Goal: Task Accomplishment & Management: Manage account settings

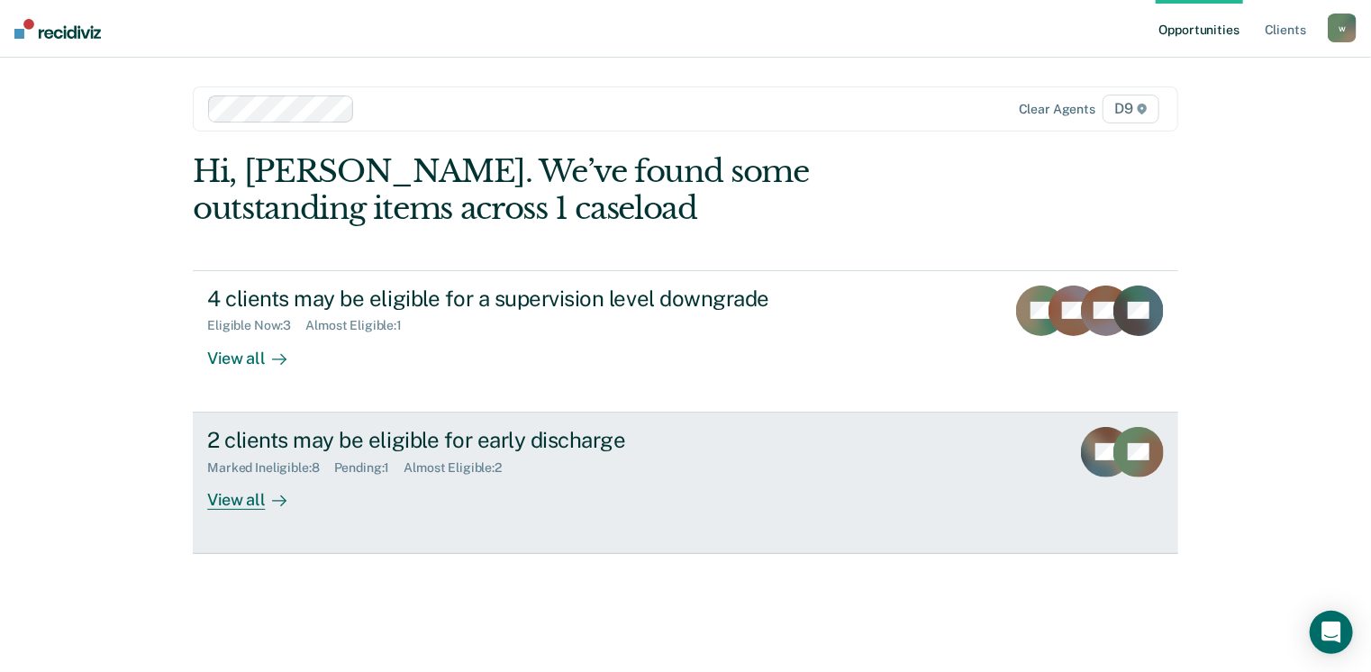
click at [235, 503] on div "View all" at bounding box center [257, 492] width 101 height 35
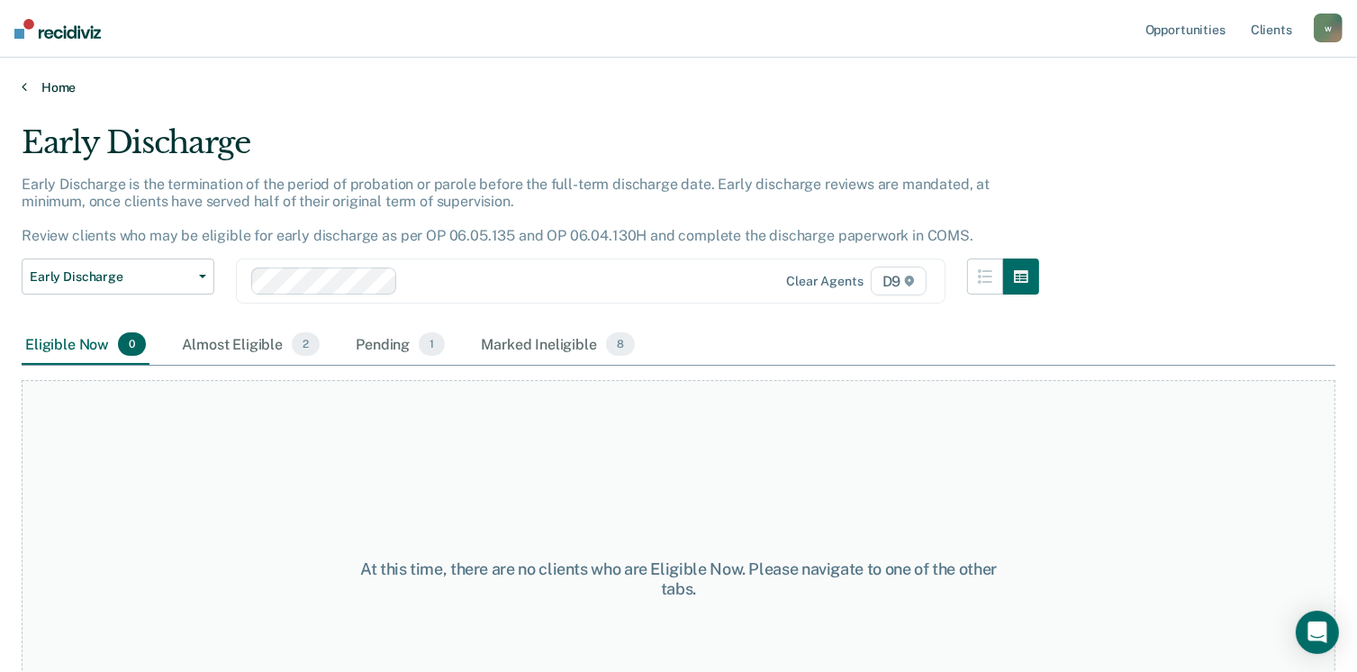
click at [50, 86] on link "Home" at bounding box center [679, 87] width 1314 height 16
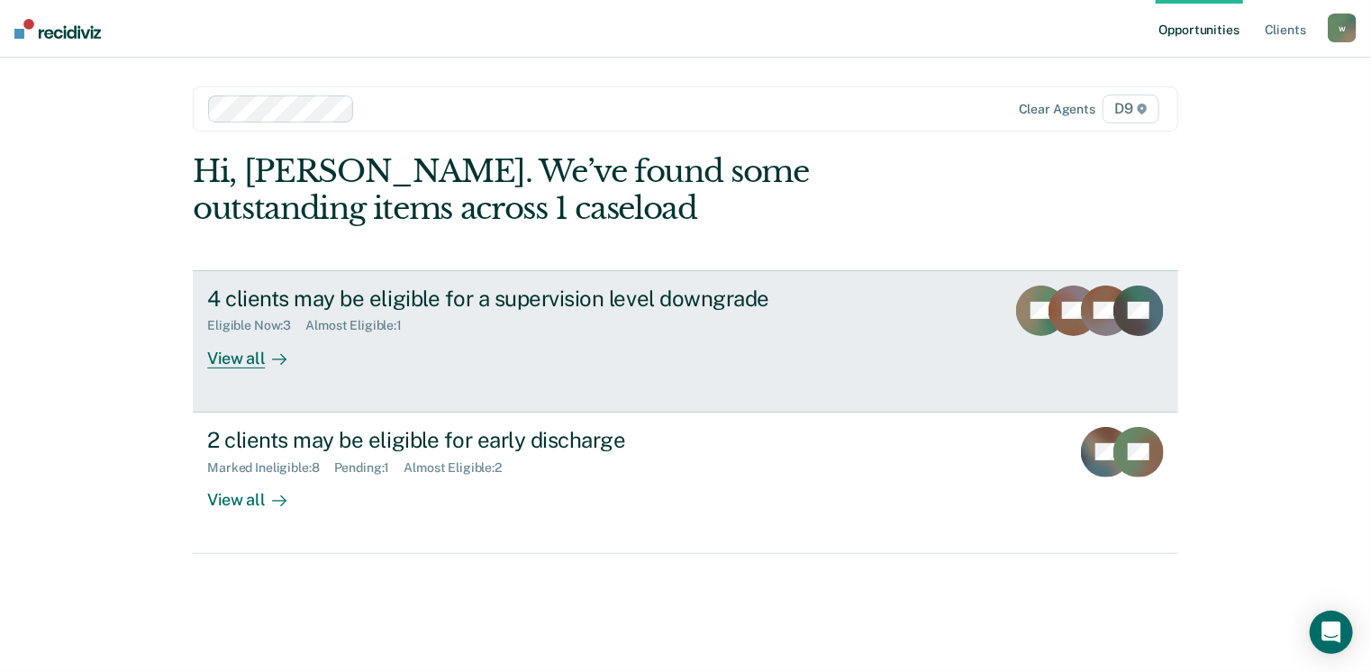
click at [242, 358] on div "View all" at bounding box center [257, 350] width 101 height 35
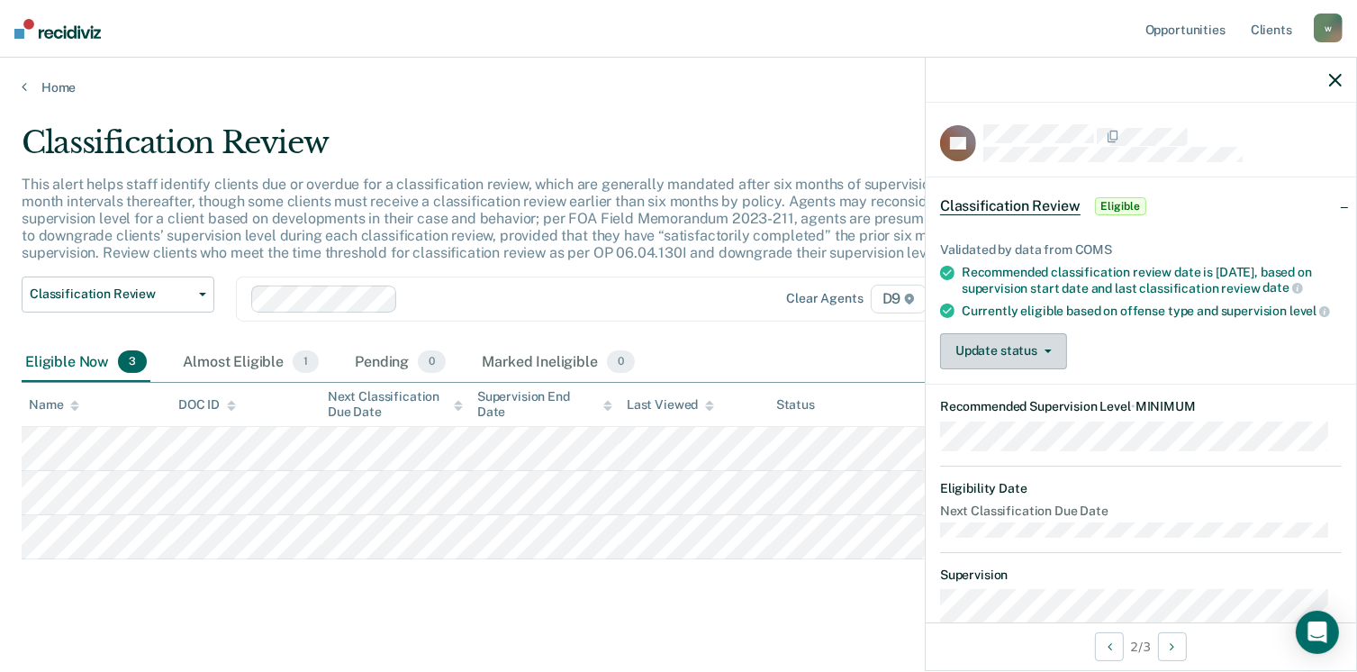
click at [1024, 369] on button "Update status" at bounding box center [1003, 351] width 127 height 36
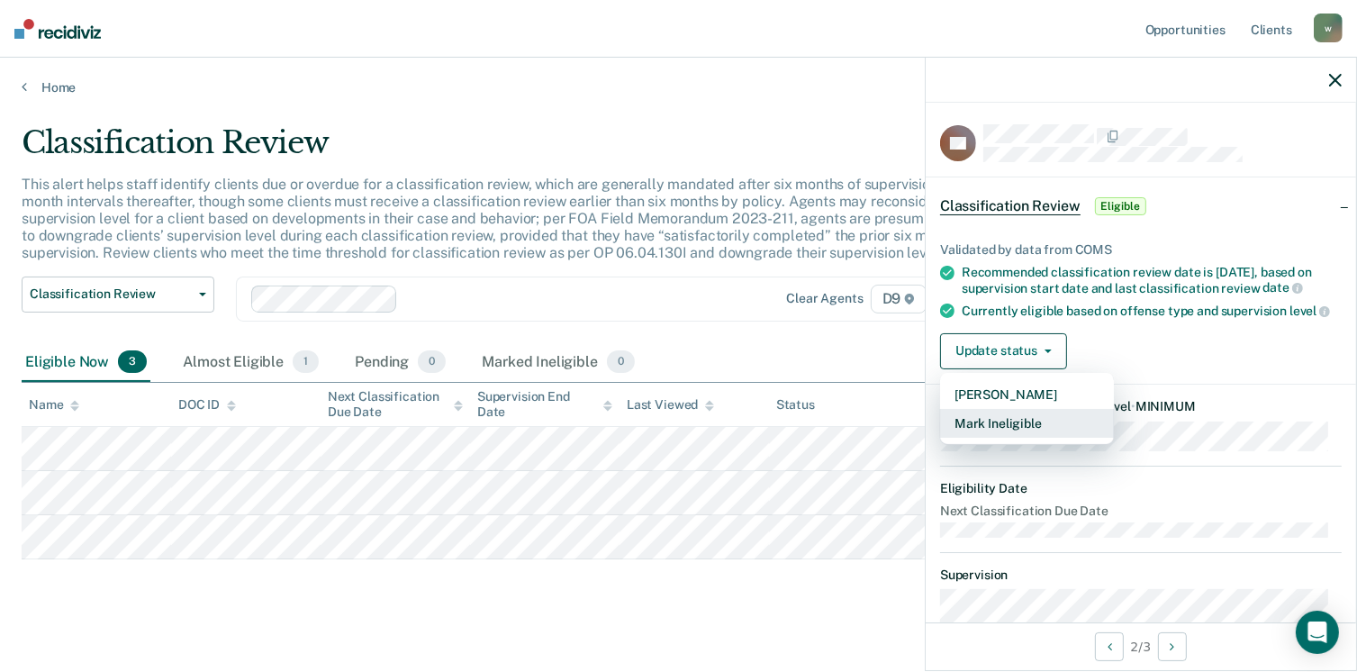
click at [1022, 438] on button "Mark Ineligible" at bounding box center [1027, 423] width 174 height 29
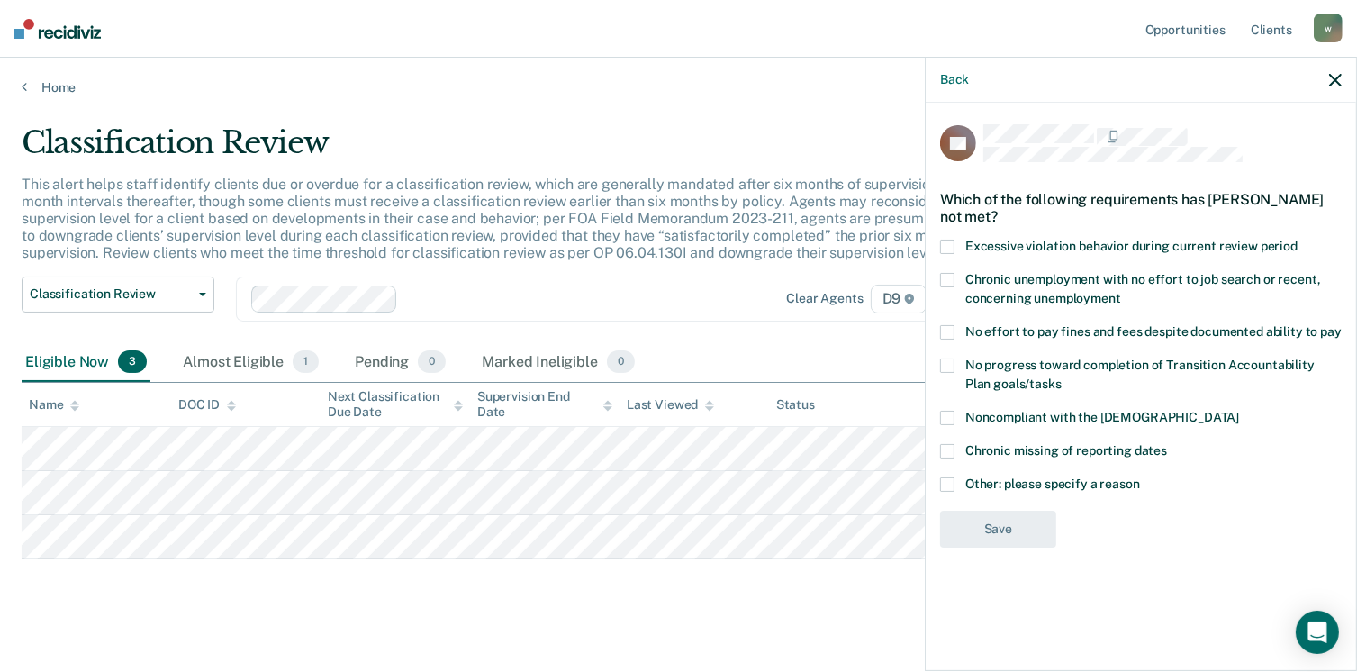
click at [950, 277] on span at bounding box center [947, 280] width 14 height 14
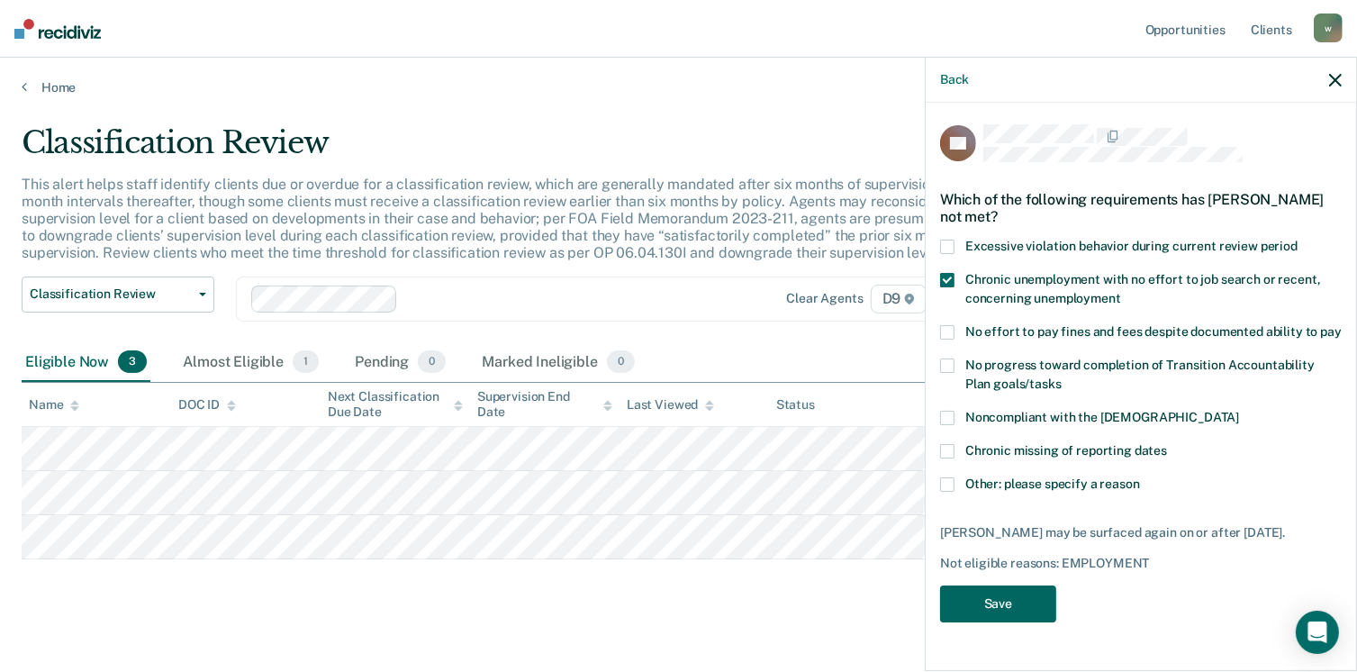
click at [1006, 603] on button "Save" at bounding box center [998, 603] width 116 height 37
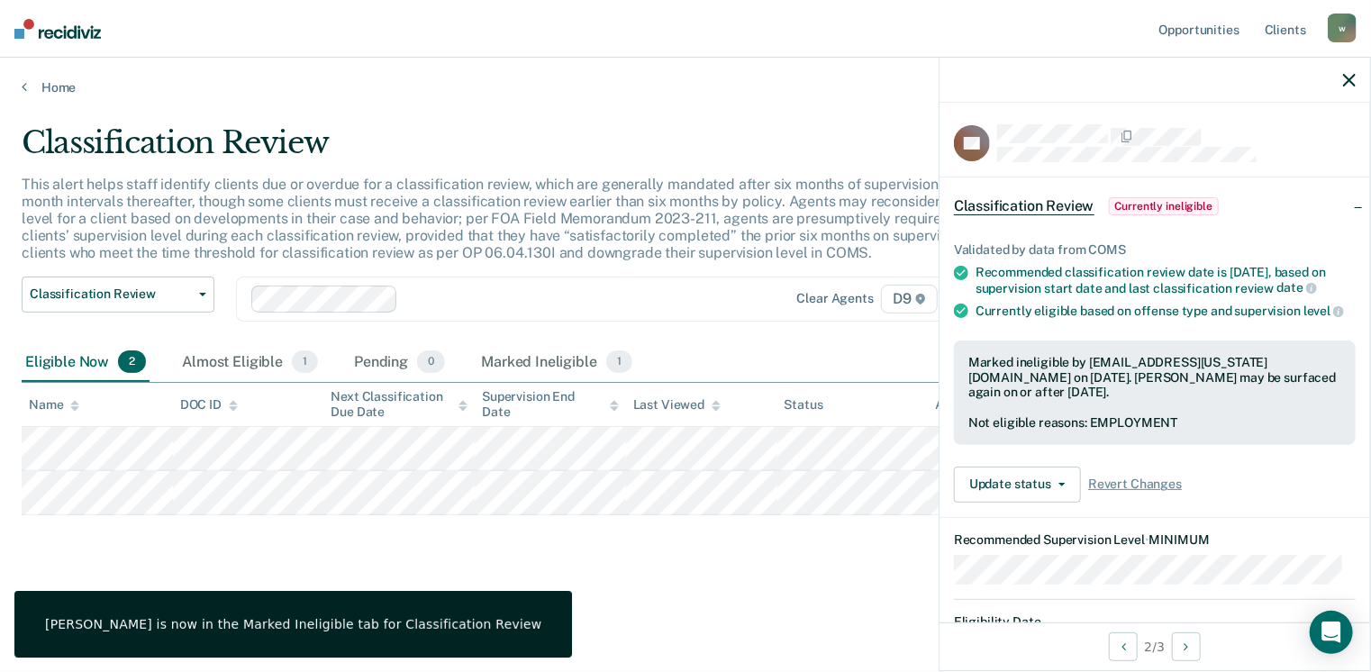
click at [1351, 80] on icon "button" at bounding box center [1349, 80] width 13 height 13
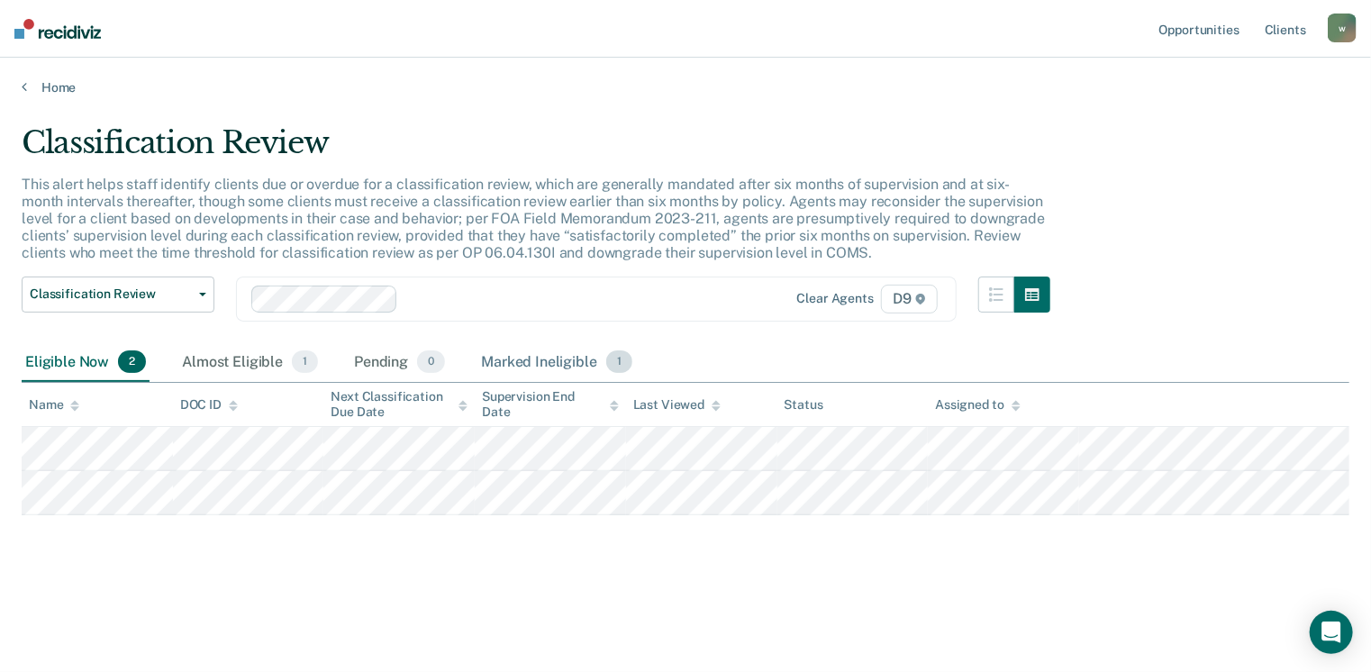
click at [526, 357] on div "Marked Ineligible 1" at bounding box center [556, 363] width 159 height 40
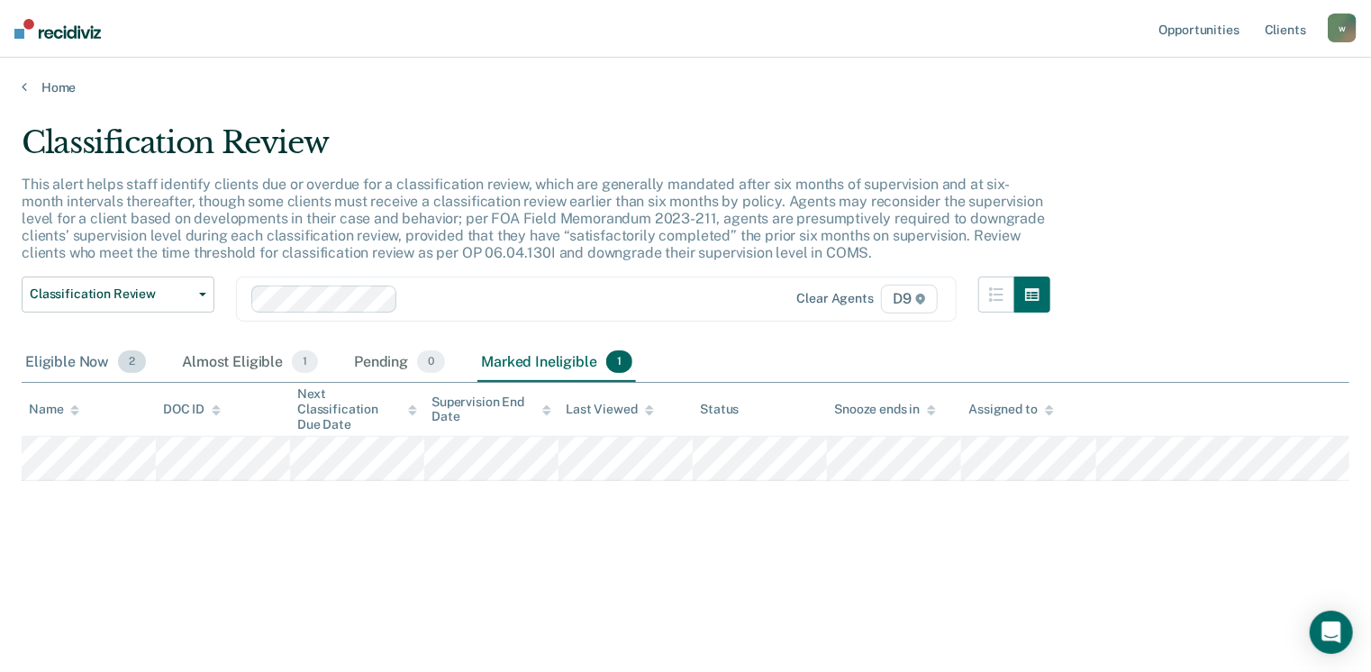
click at [66, 354] on div "Eligible Now 2" at bounding box center [86, 363] width 128 height 40
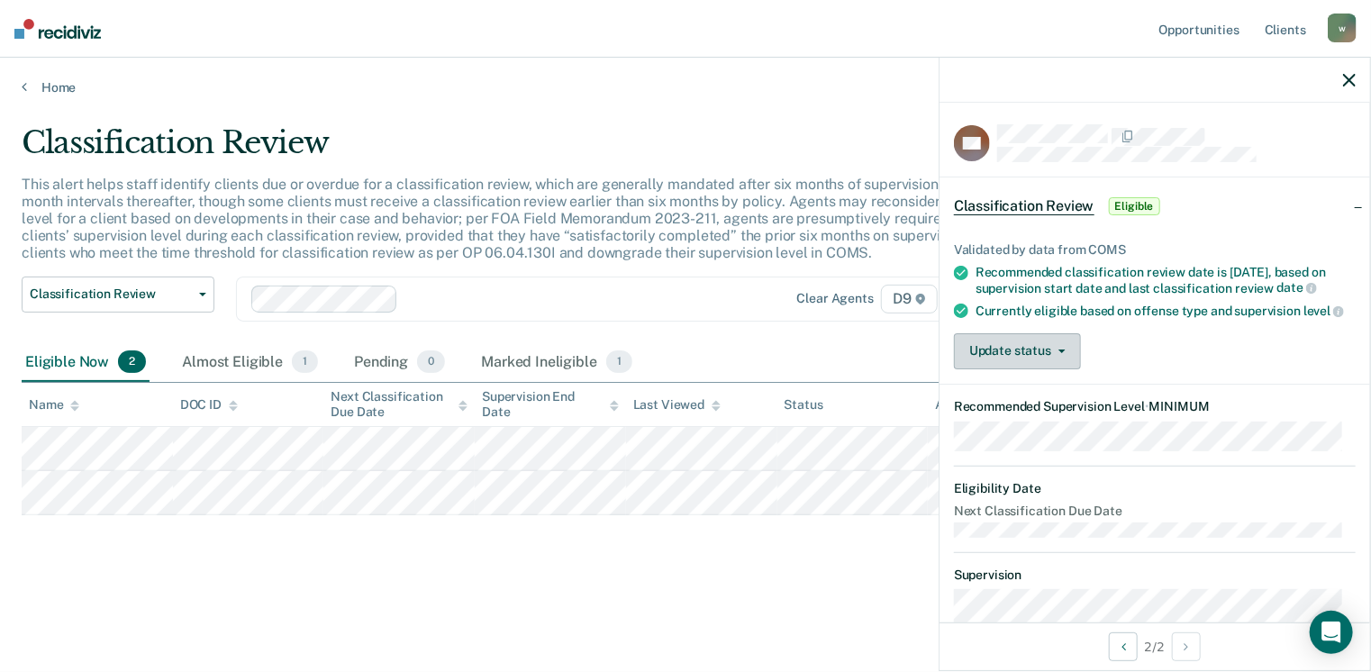
click at [1012, 369] on button "Update status" at bounding box center [1017, 351] width 127 height 36
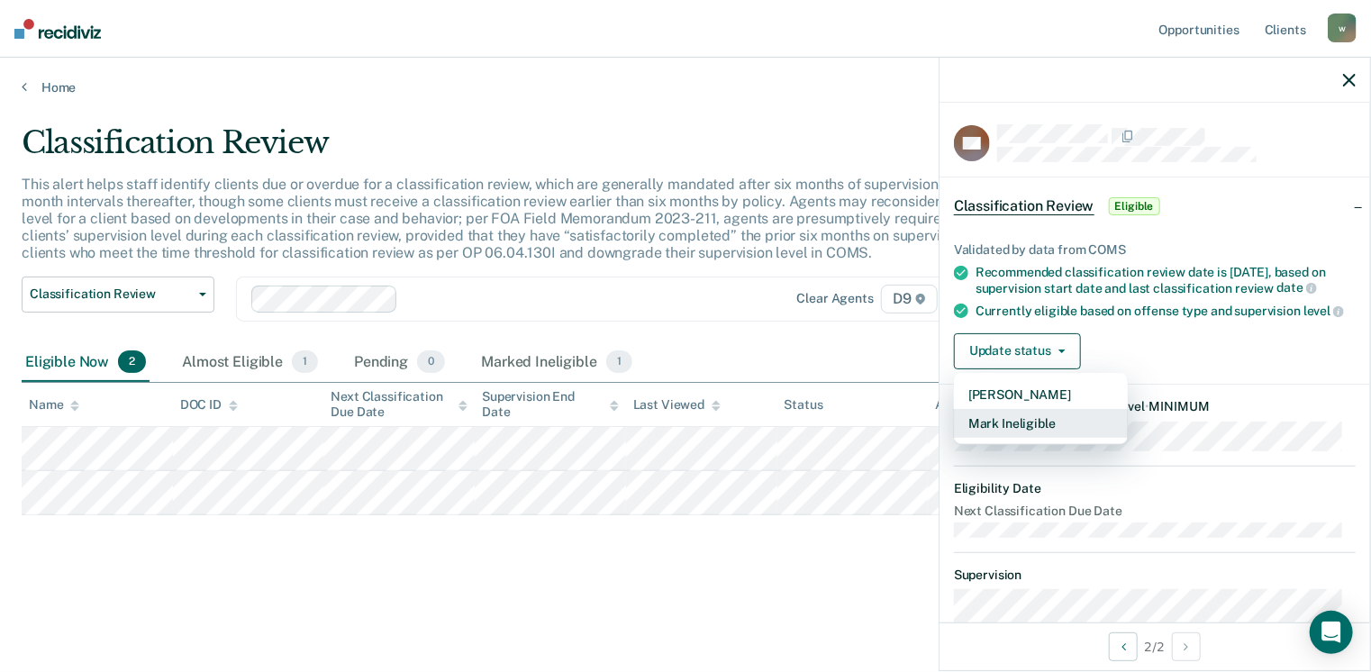
click at [1010, 438] on button "Mark Ineligible" at bounding box center [1041, 423] width 174 height 29
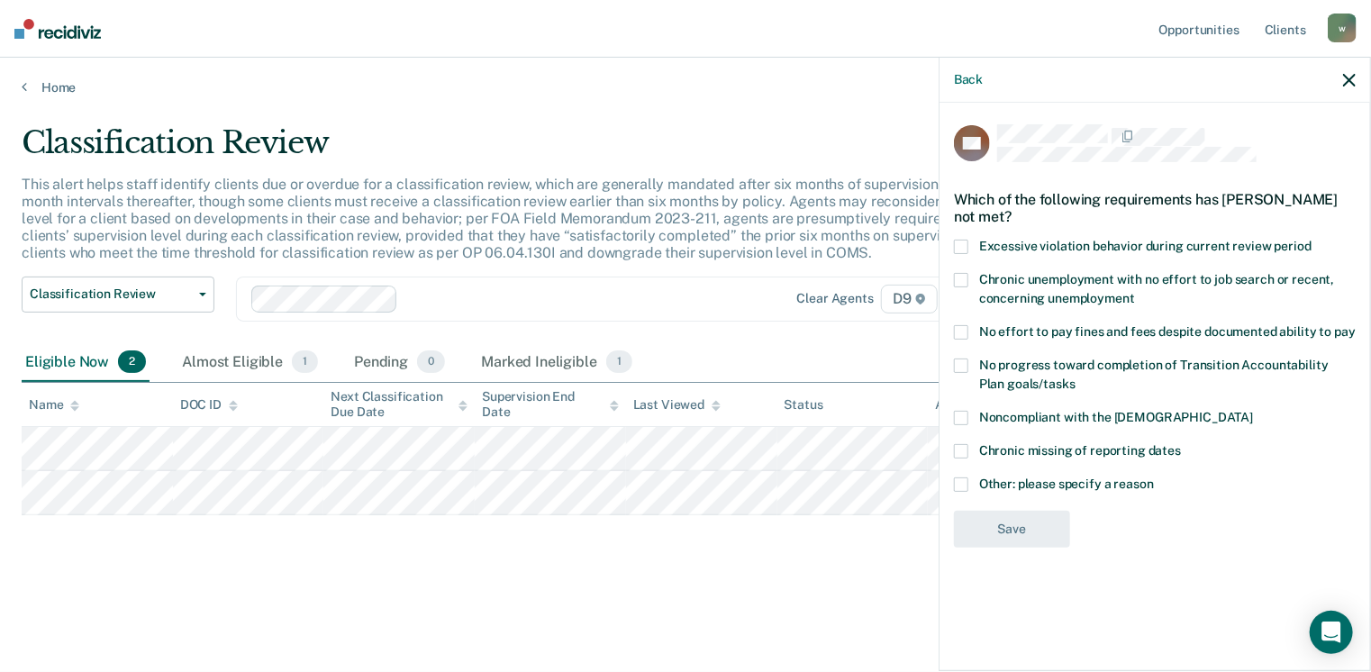
click at [961, 480] on span at bounding box center [961, 484] width 14 height 14
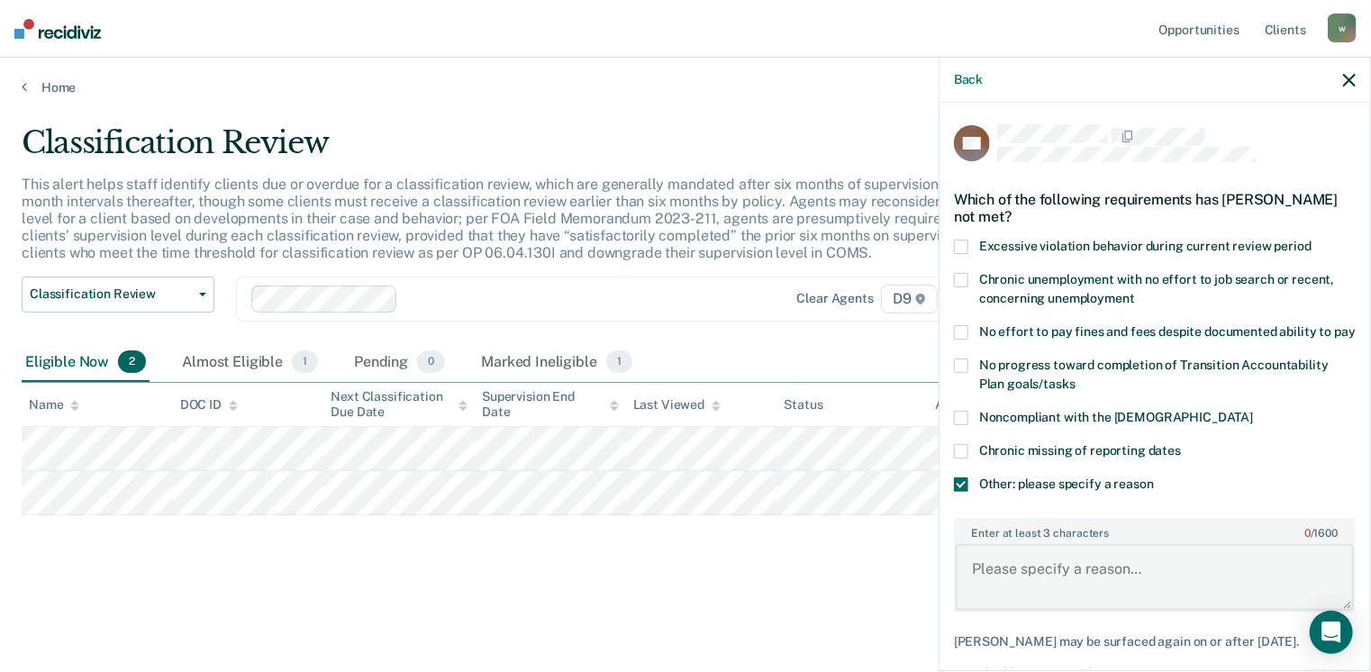
click at [1017, 579] on textarea "Enter at least 3 characters 0 / 1600" at bounding box center [1155, 577] width 398 height 67
type textarea "L"
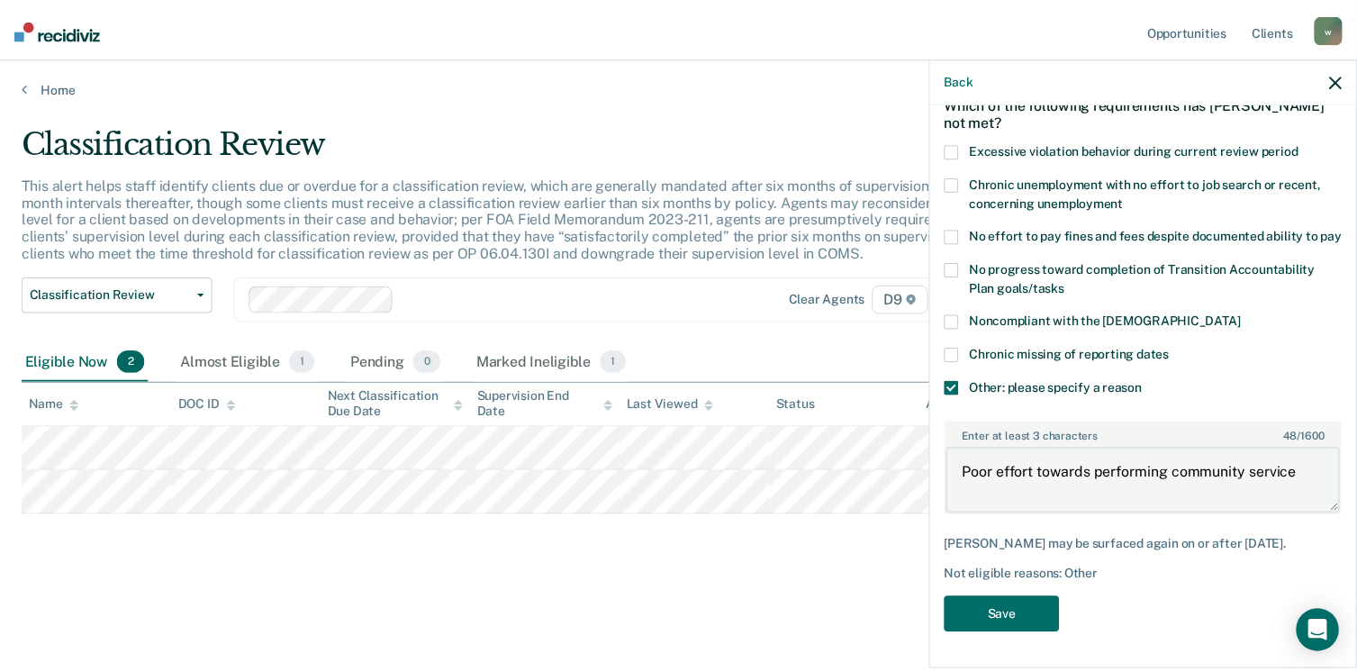
scroll to position [126, 0]
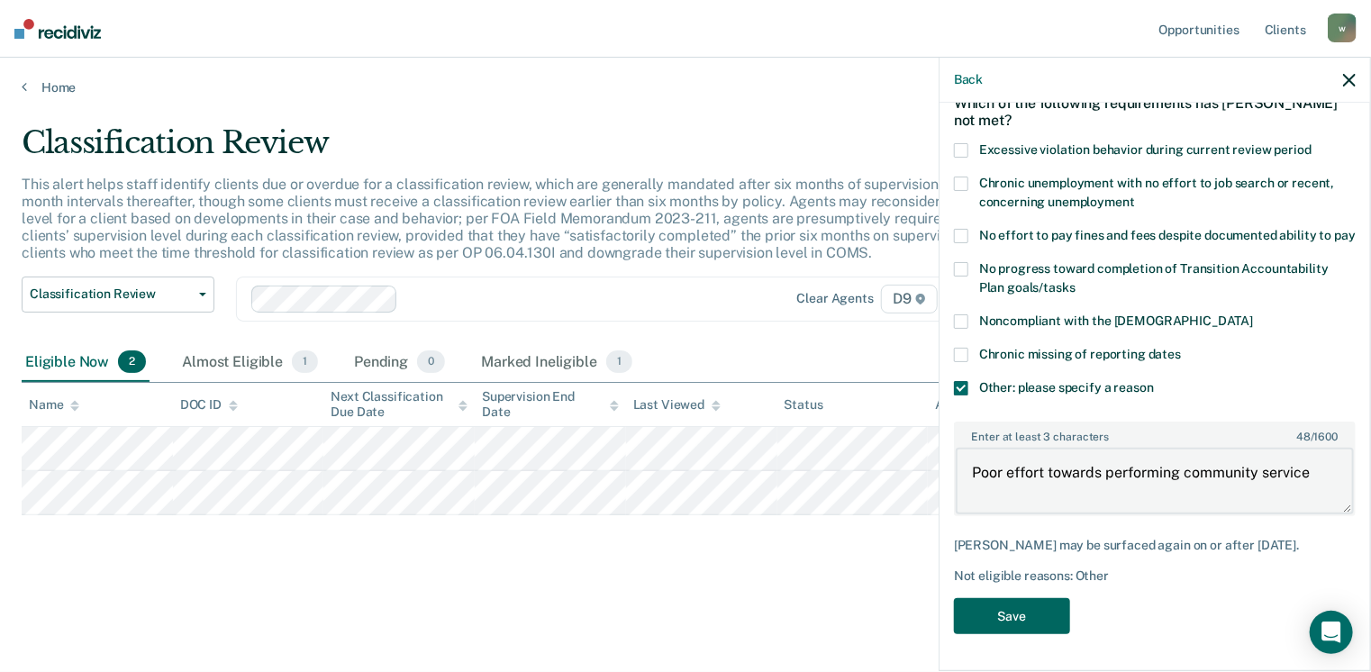
type textarea "Poor effort towards performing community service"
click at [1029, 622] on button "Save" at bounding box center [1012, 616] width 116 height 37
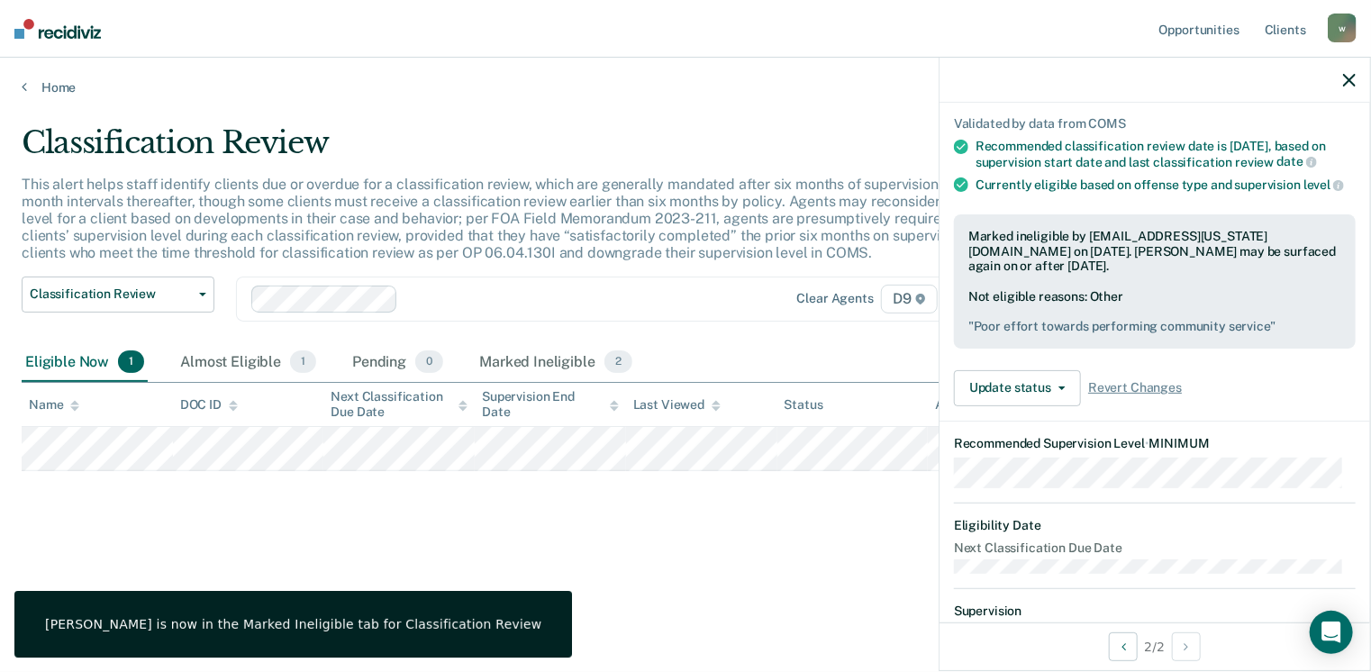
click at [1348, 81] on icon "button" at bounding box center [1349, 80] width 13 height 13
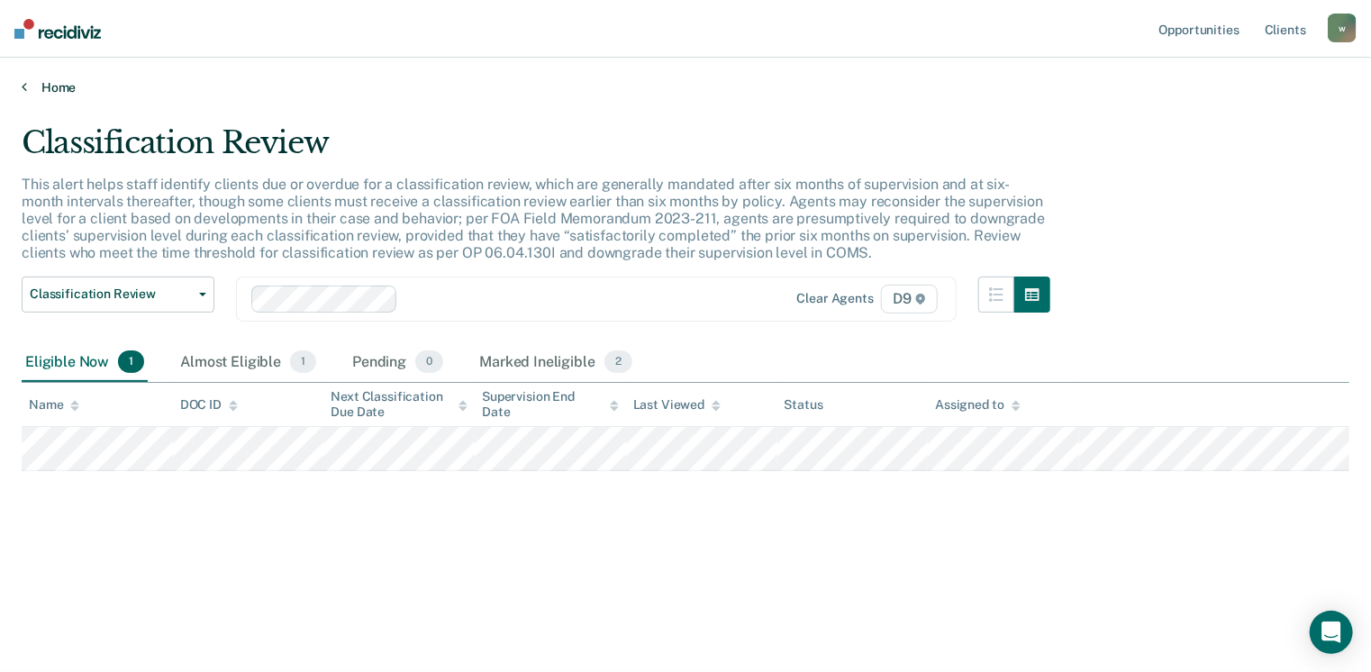
click at [30, 87] on link "Home" at bounding box center [686, 87] width 1328 height 16
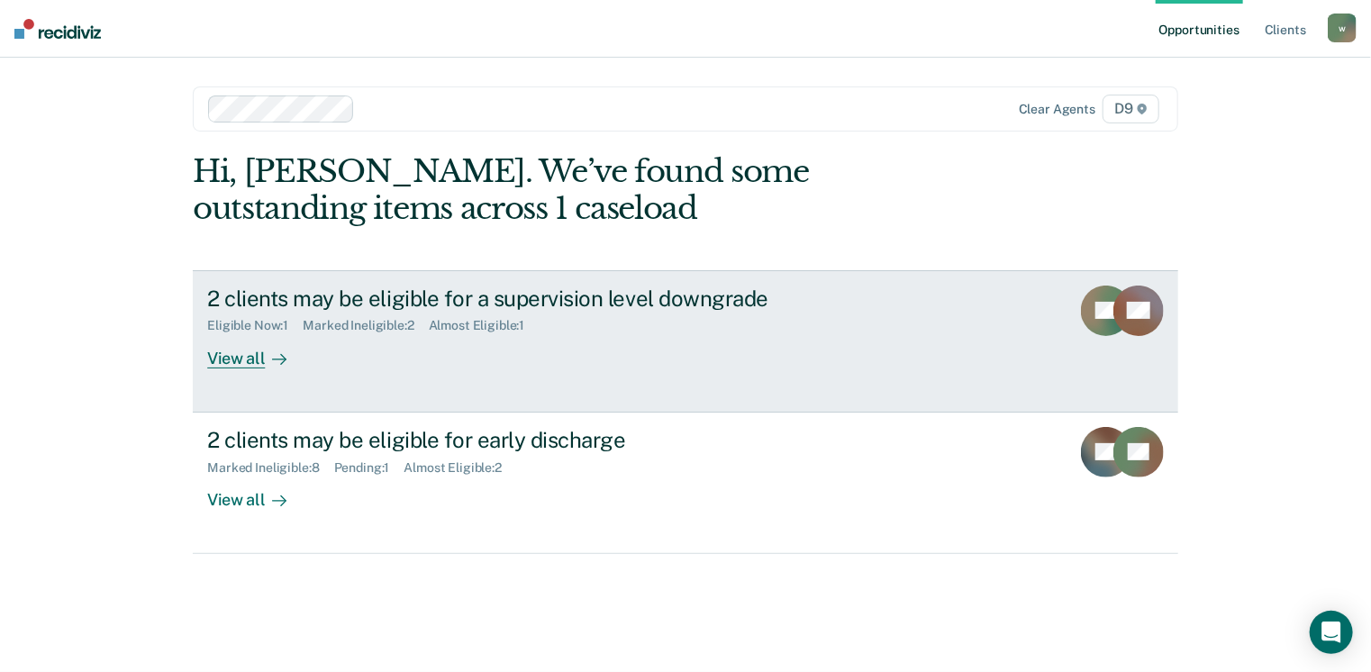
click at [231, 359] on div "View all" at bounding box center [257, 350] width 101 height 35
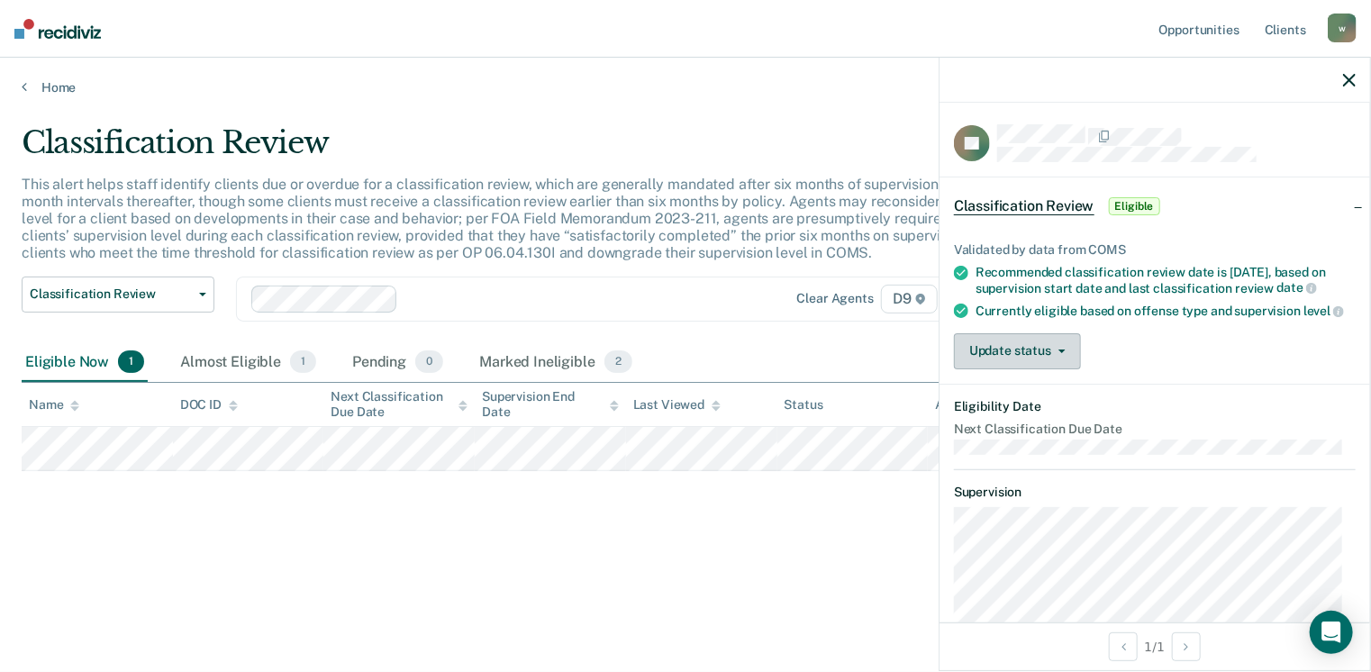
click at [994, 369] on button "Update status" at bounding box center [1017, 351] width 127 height 36
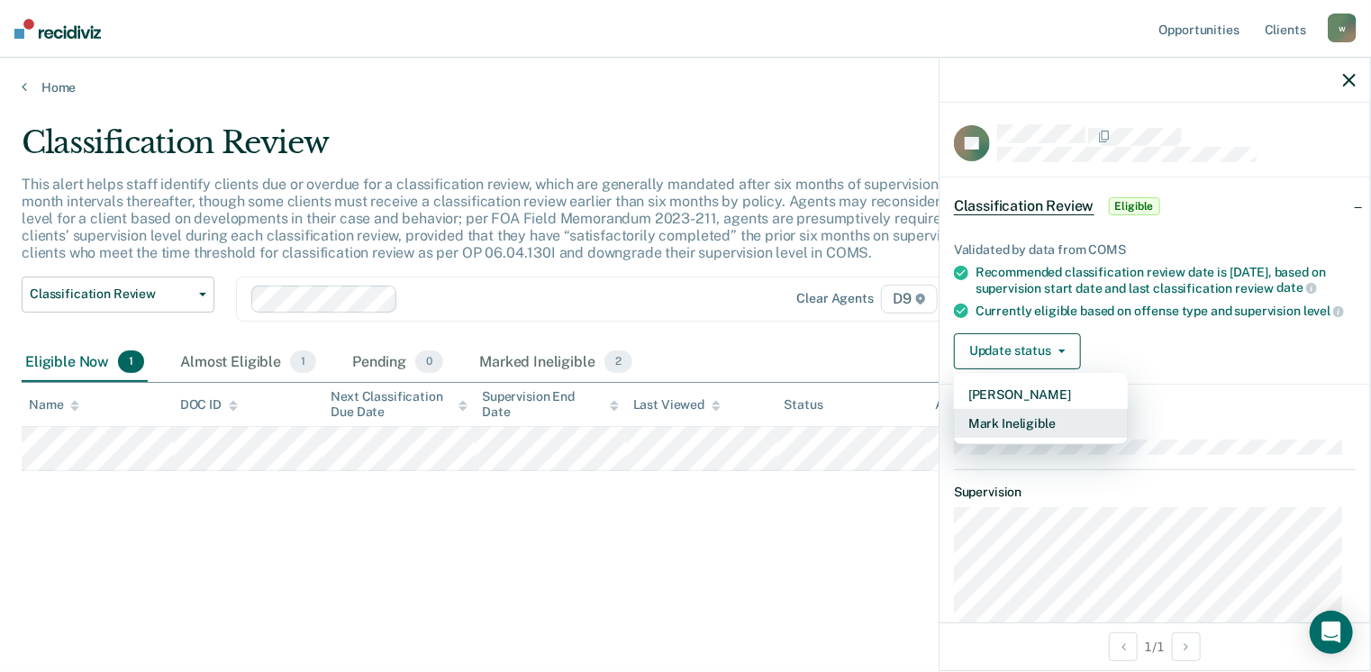
click at [1023, 438] on button "Mark Ineligible" at bounding box center [1041, 423] width 174 height 29
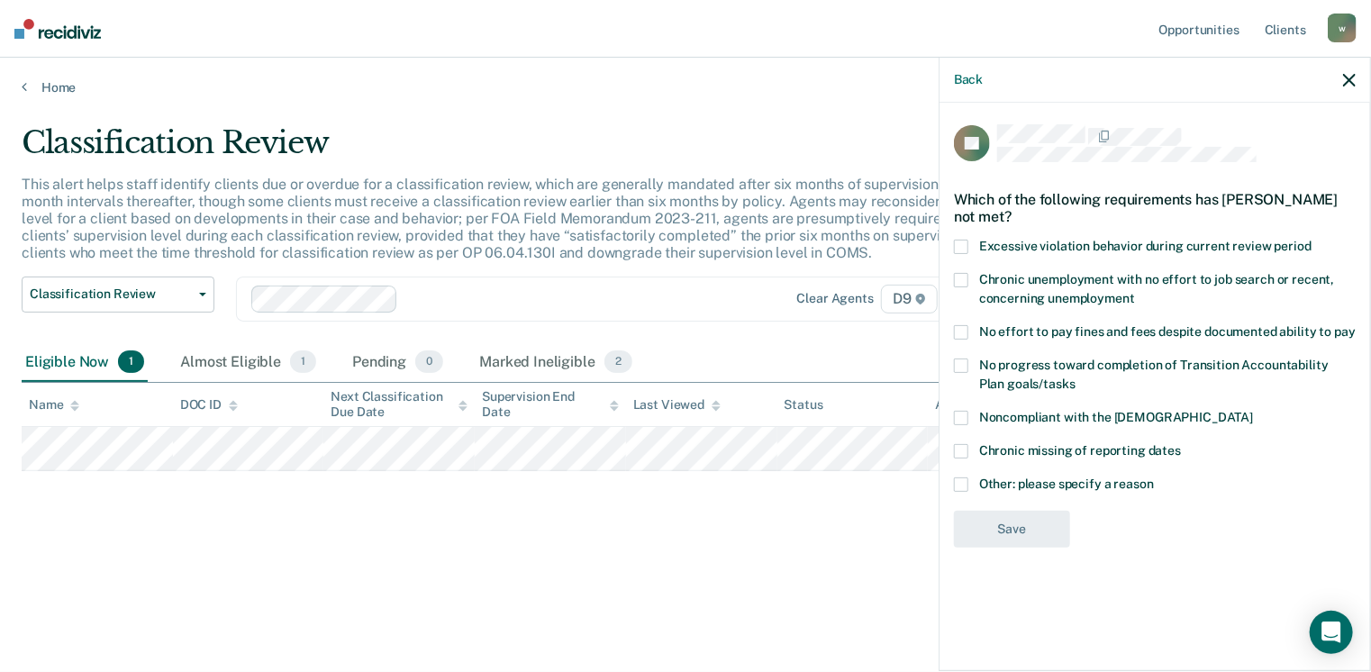
click at [962, 365] on span at bounding box center [961, 365] width 14 height 14
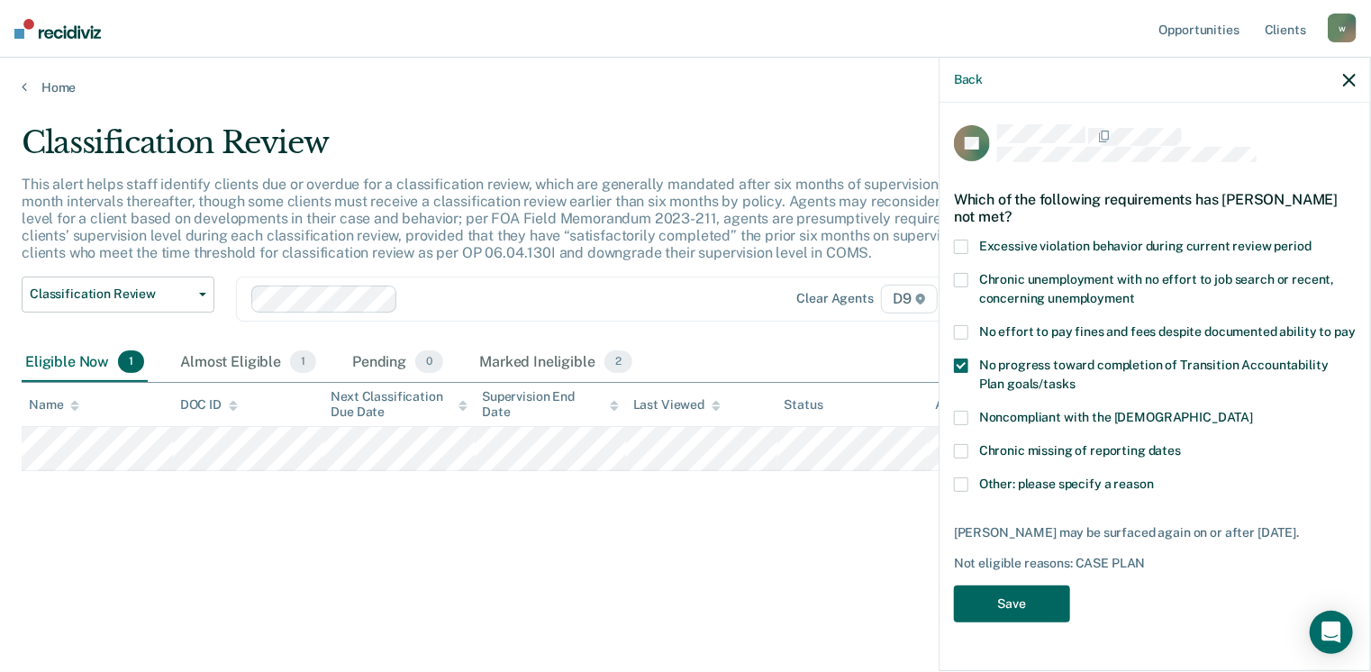
click at [1038, 603] on button "Save" at bounding box center [1012, 603] width 116 height 37
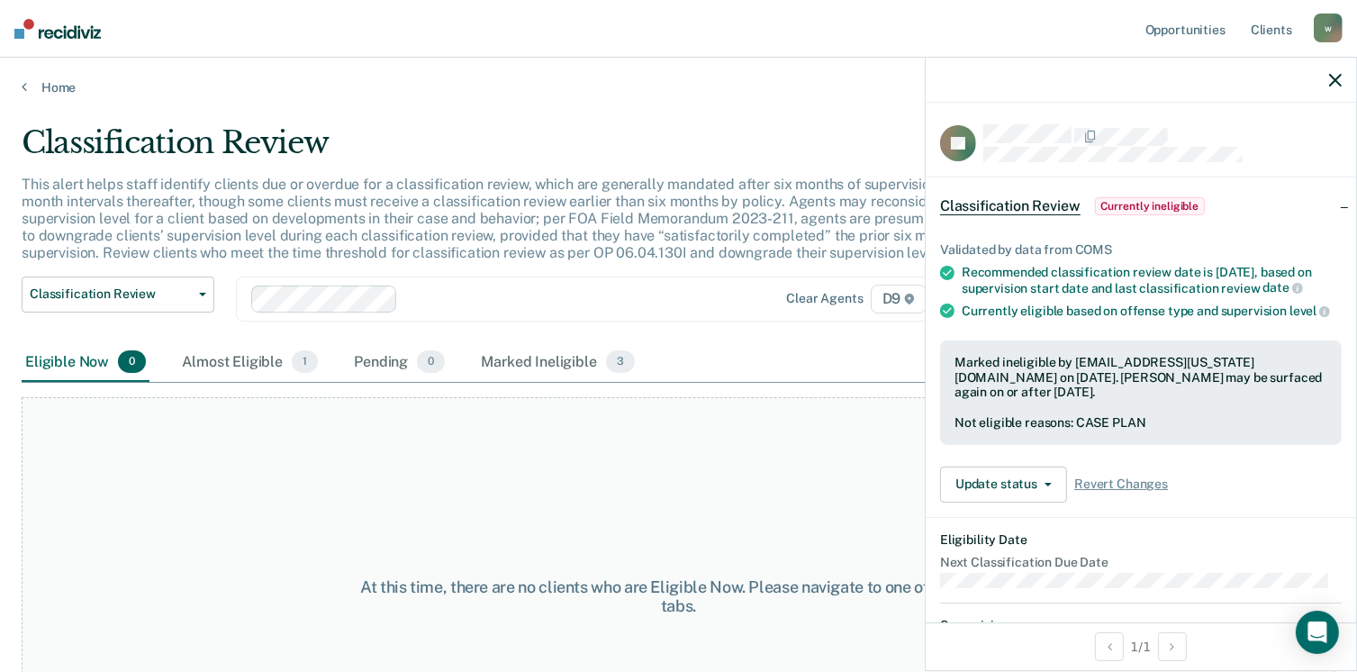
click at [1336, 79] on icon "button" at bounding box center [1335, 80] width 13 height 13
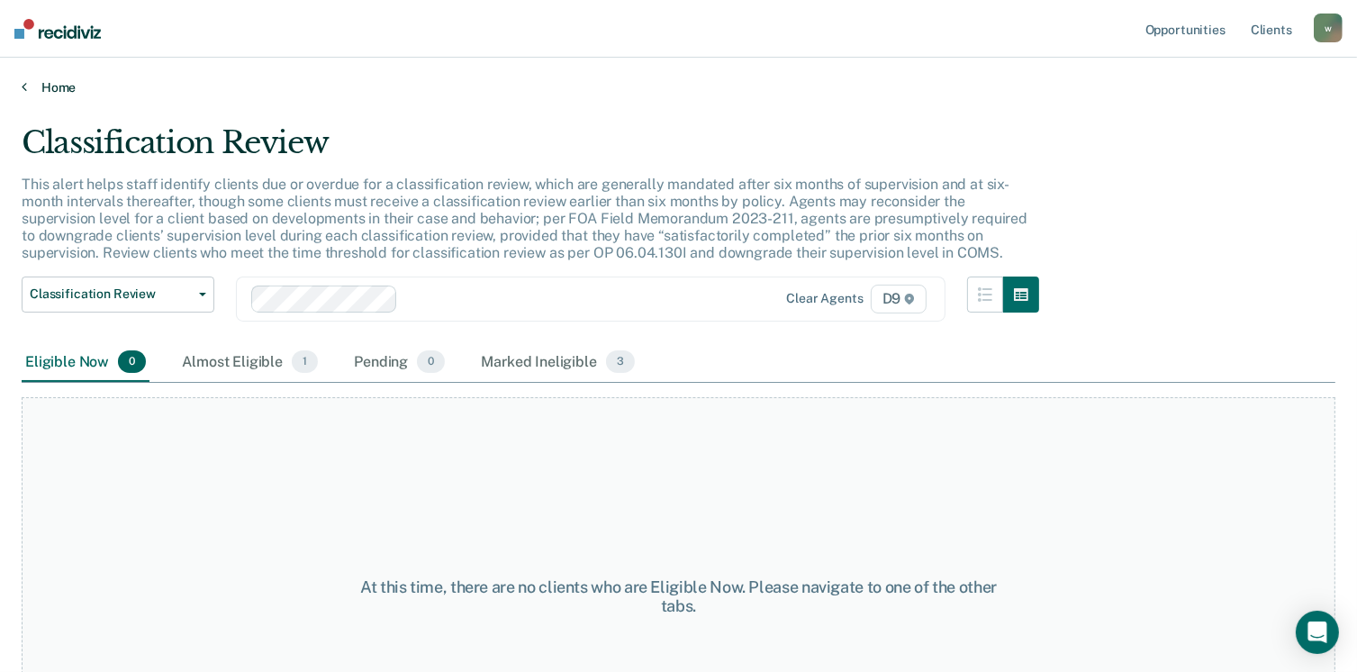
click at [47, 85] on link "Home" at bounding box center [679, 87] width 1314 height 16
